Goal: Answer question/provide support: Share knowledge or assist other users

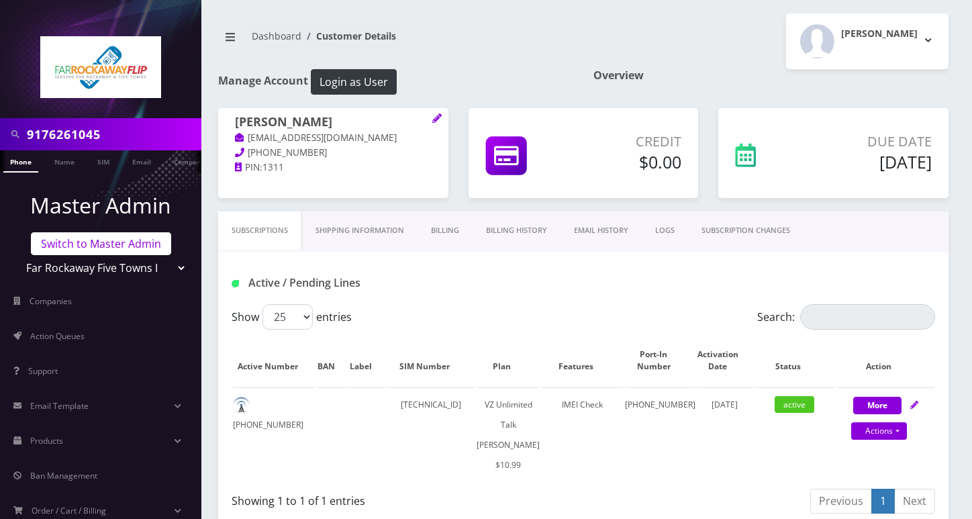
scroll to position [499, 0]
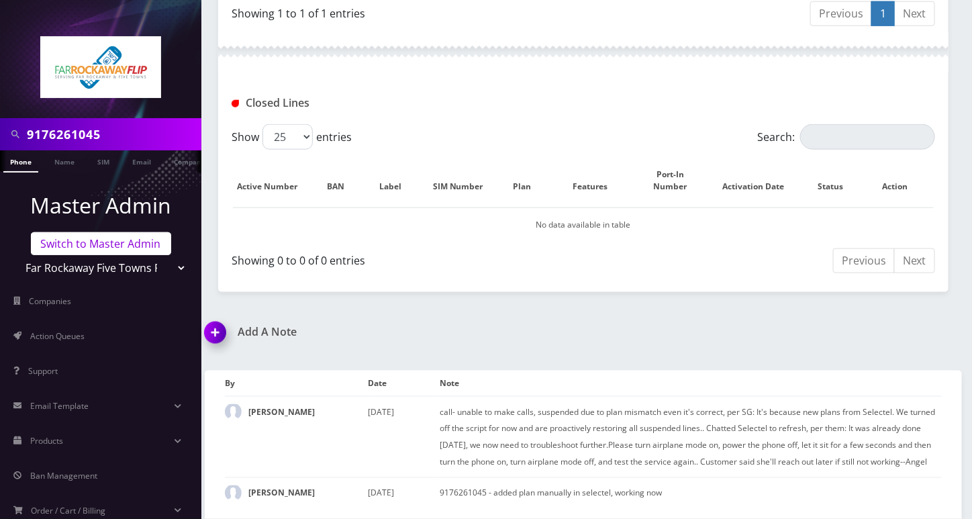
click at [83, 246] on link "Switch to Master Admin" at bounding box center [101, 243] width 140 height 23
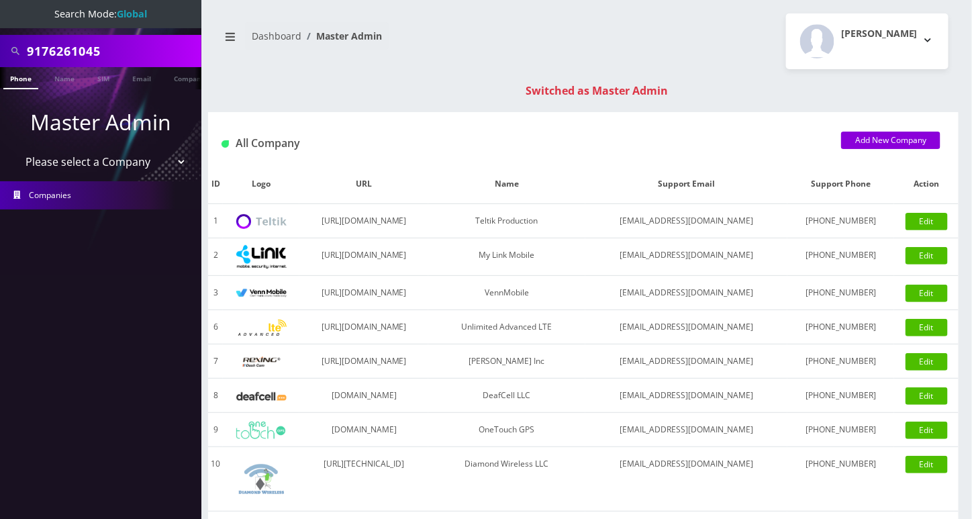
click at [66, 44] on input "9176261045" at bounding box center [112, 51] width 171 height 26
paste input "8456081709"
type input "8456081709"
click at [19, 79] on link "Phone" at bounding box center [20, 78] width 35 height 22
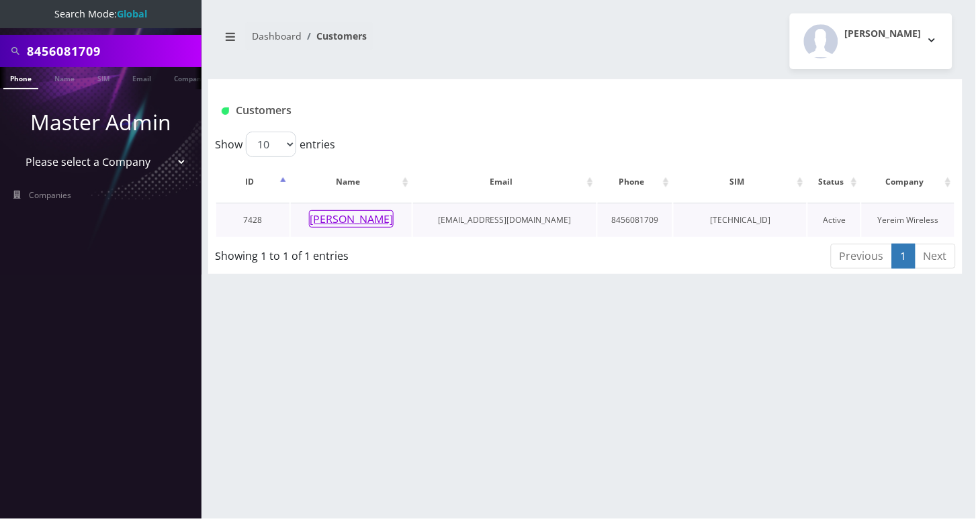
click at [331, 220] on button "Yakov Biderman" at bounding box center [351, 218] width 85 height 17
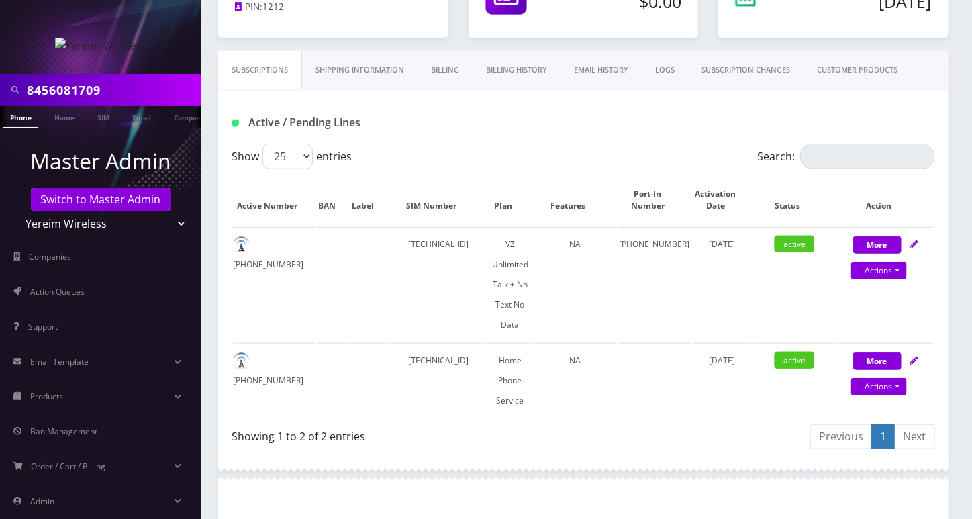
scroll to position [89, 0]
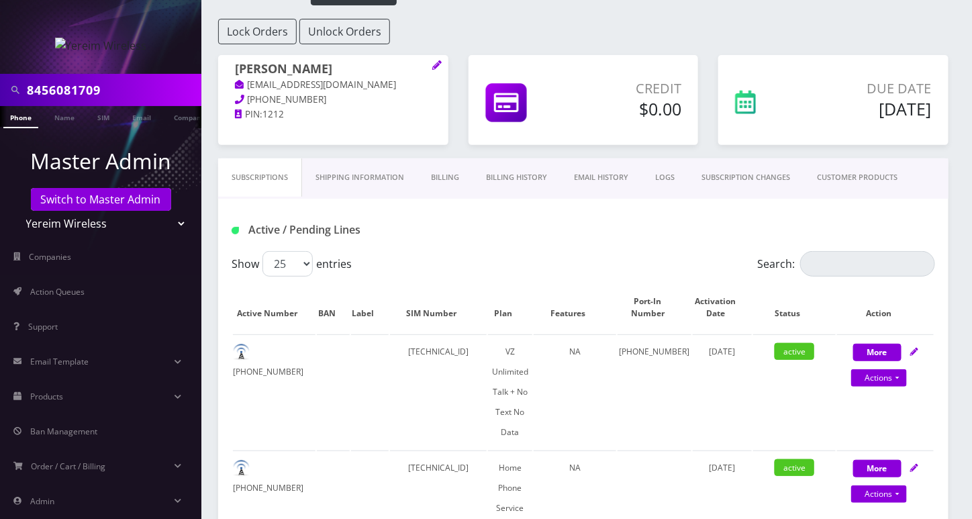
click at [524, 181] on link "Billing History" at bounding box center [517, 177] width 88 height 38
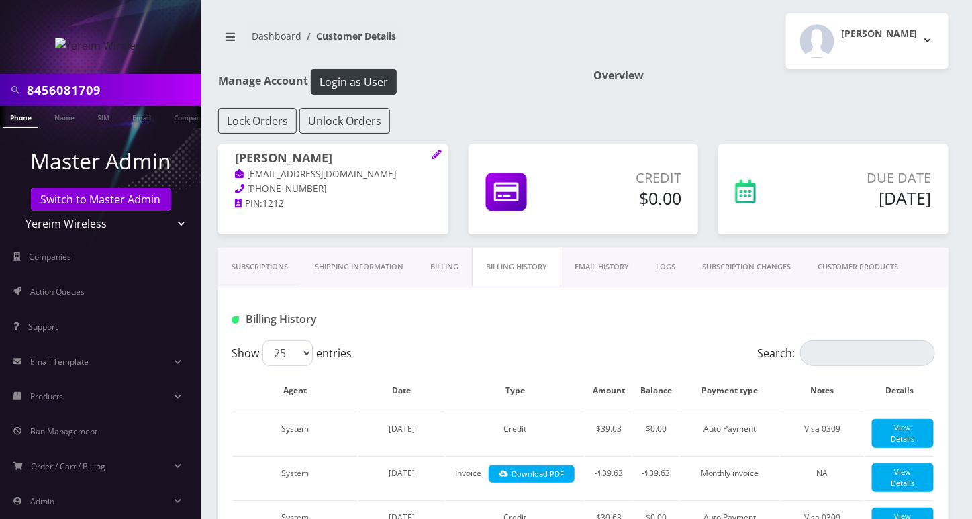
click at [269, 269] on link "Subscriptions" at bounding box center [259, 267] width 83 height 38
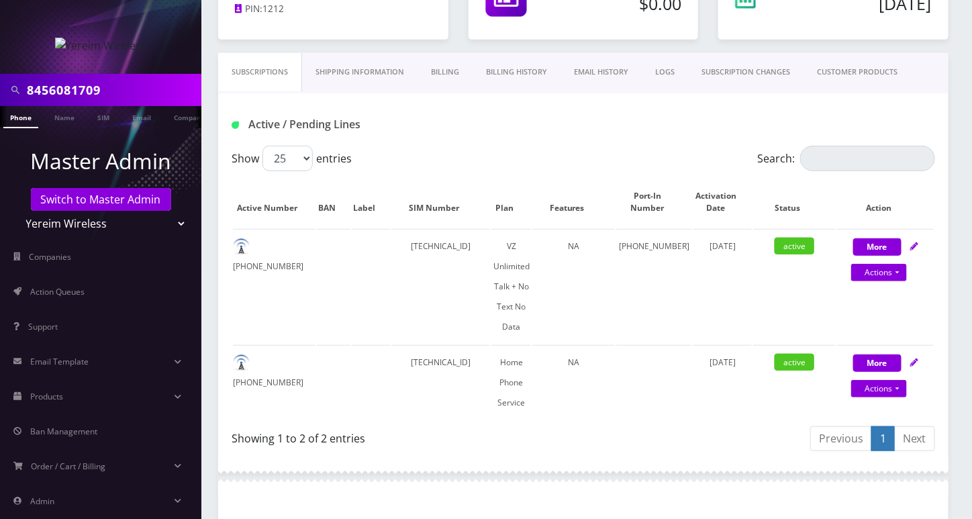
scroll to position [89, 0]
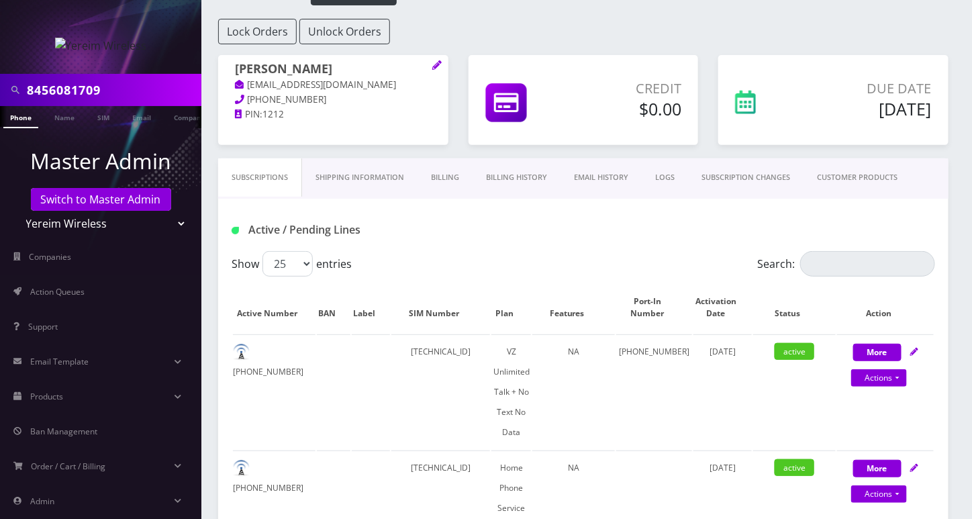
click at [516, 179] on link "Billing History" at bounding box center [517, 177] width 88 height 38
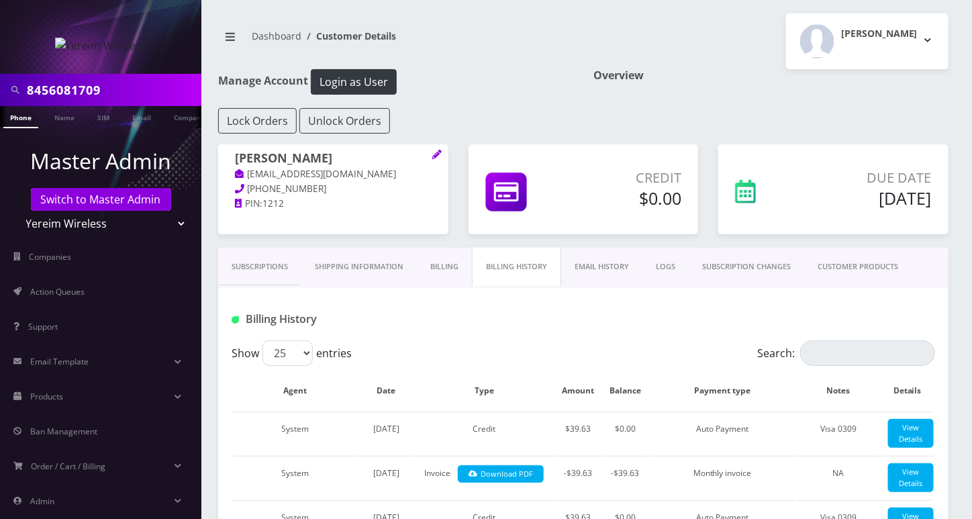
click at [262, 259] on link "Subscriptions" at bounding box center [259, 267] width 83 height 38
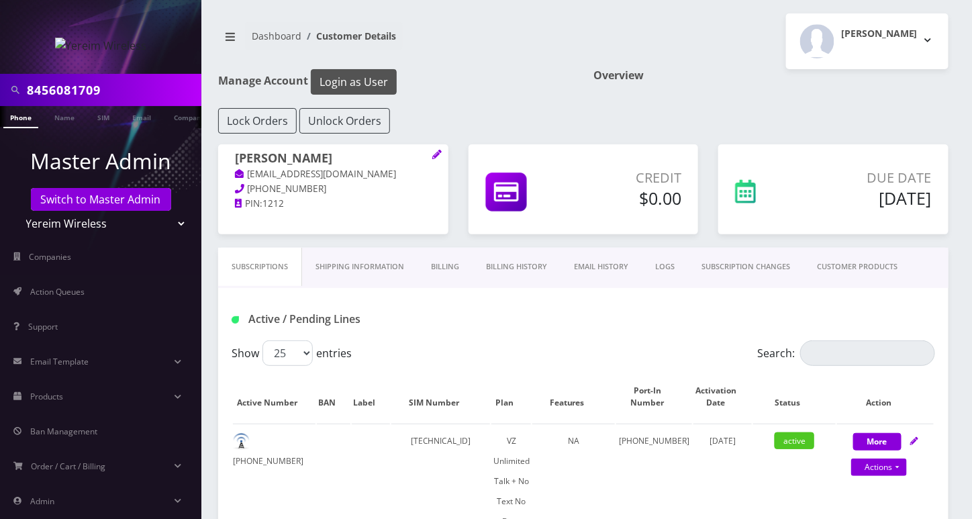
click at [383, 82] on button "Login as User" at bounding box center [354, 82] width 86 height 26
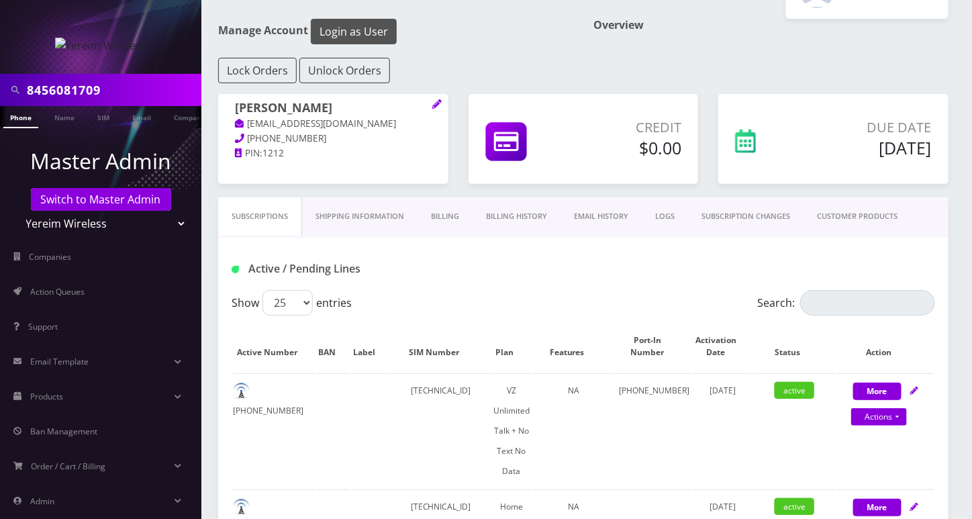
scroll to position [179, 0]
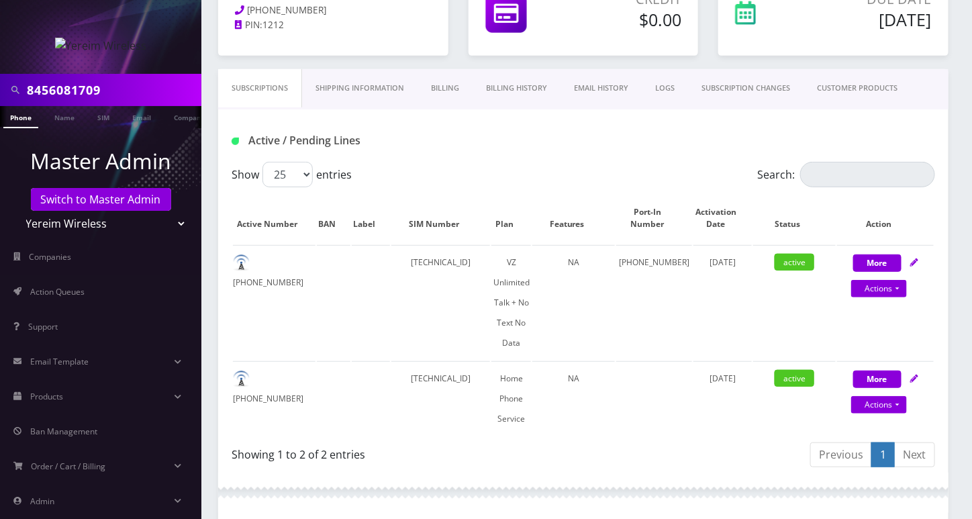
click at [539, 97] on link "Billing History" at bounding box center [517, 88] width 88 height 38
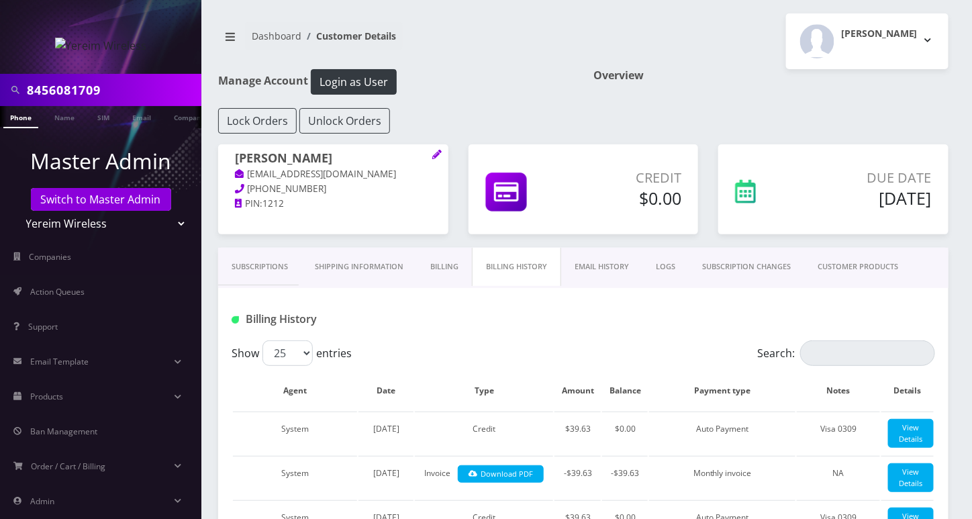
click at [255, 267] on link "Subscriptions" at bounding box center [259, 267] width 83 height 38
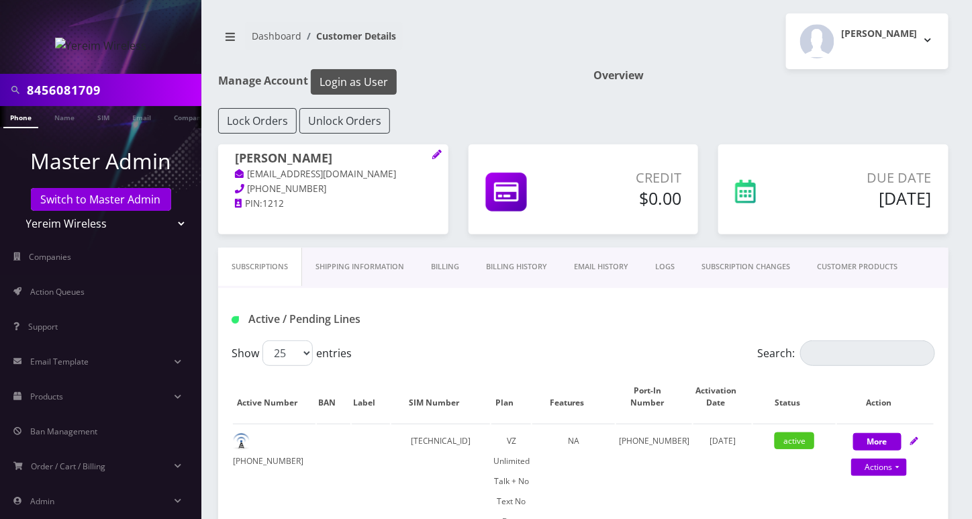
click at [392, 90] on button "Login as User" at bounding box center [354, 82] width 86 height 26
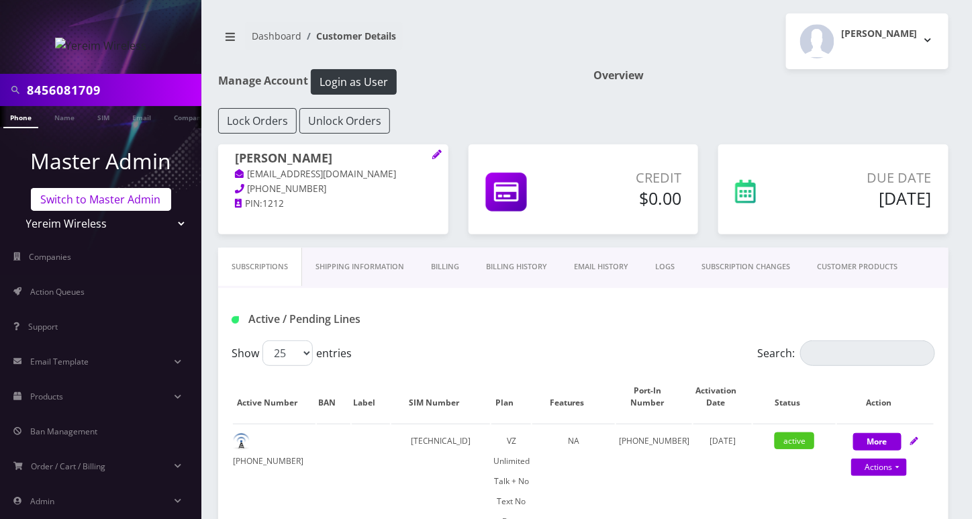
click at [91, 203] on link "Switch to Master Admin" at bounding box center [101, 199] width 140 height 23
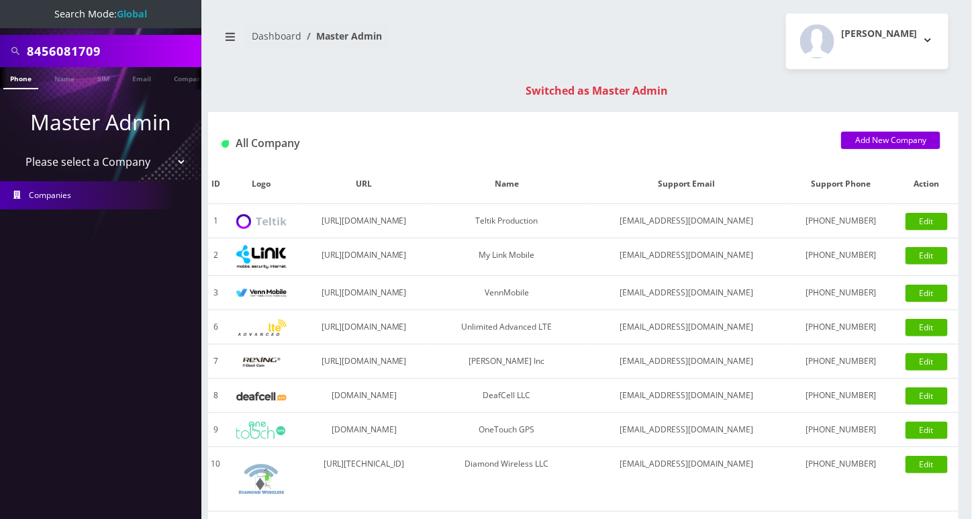
click at [59, 48] on input "8456081709" at bounding box center [112, 51] width 171 height 26
type input "9293591818"
click at [26, 79] on link "Phone" at bounding box center [20, 78] width 35 height 22
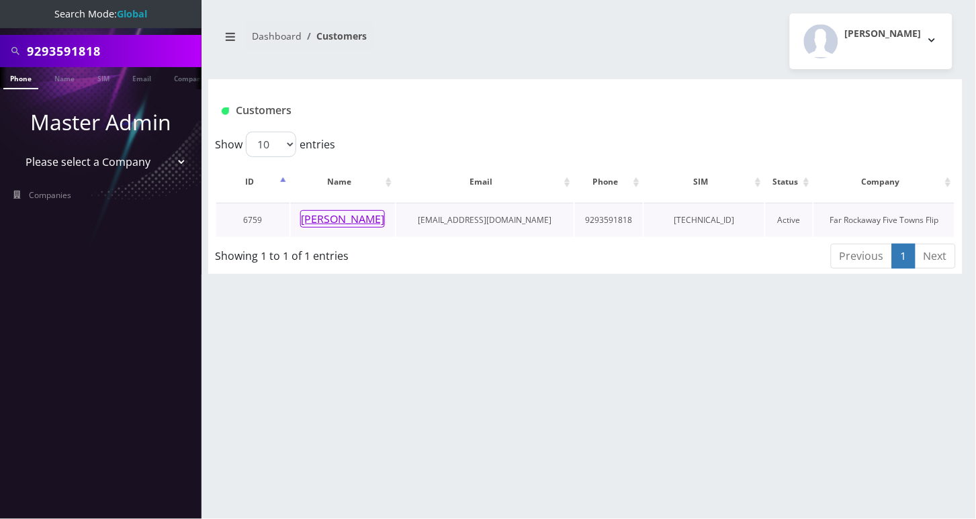
click at [355, 218] on button "[PERSON_NAME]" at bounding box center [342, 218] width 85 height 17
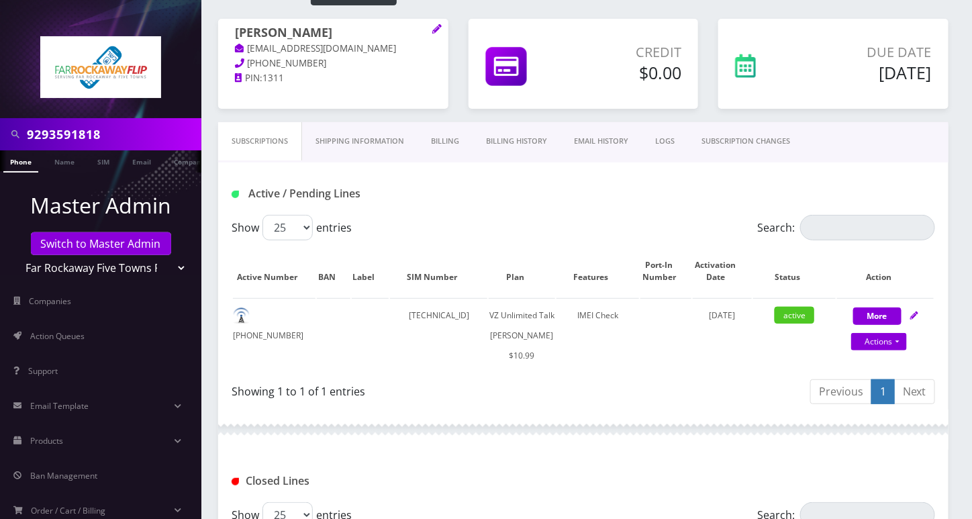
scroll to position [330, 0]
